Goal: Check status: Check status

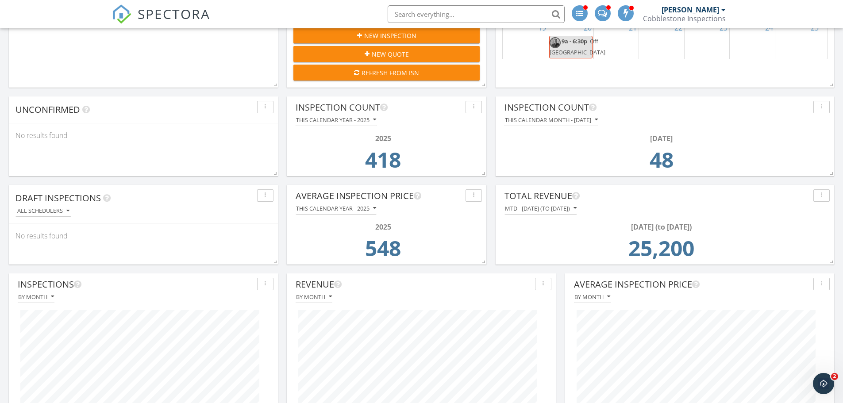
scroll to position [320, 0]
click at [577, 210] on div "MTD - September 2025 (to Sep 29th)" at bounding box center [541, 208] width 72 height 6
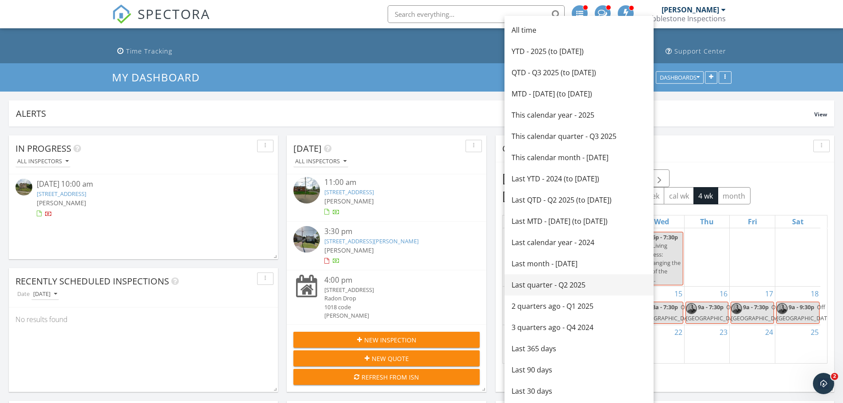
scroll to position [0, 0]
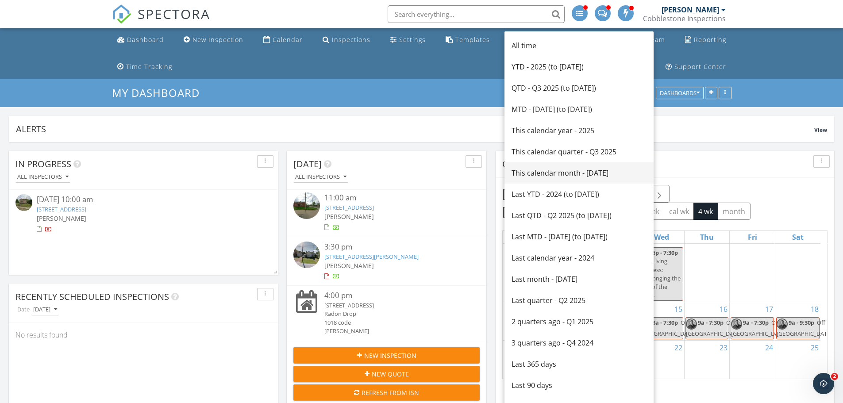
click at [554, 169] on div "This calendar month - September 2025" at bounding box center [579, 173] width 135 height 11
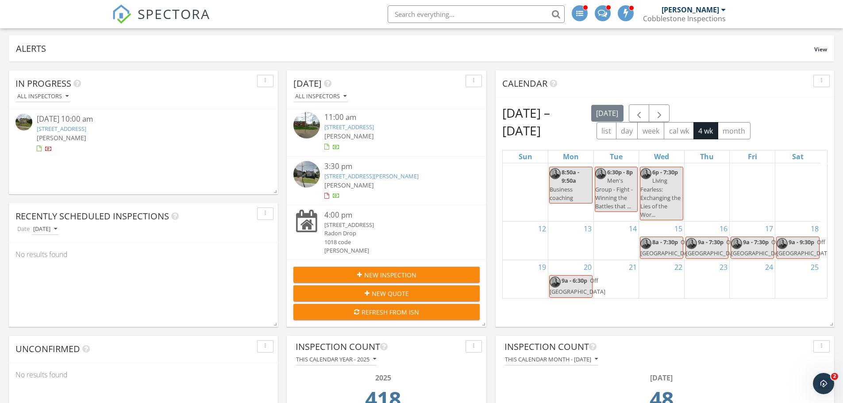
scroll to position [59, 0]
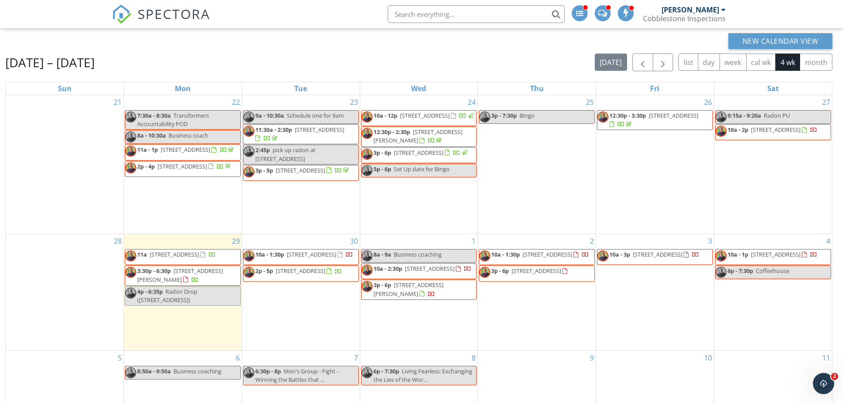
scroll to position [87, 0]
